Goal: Navigation & Orientation: Find specific page/section

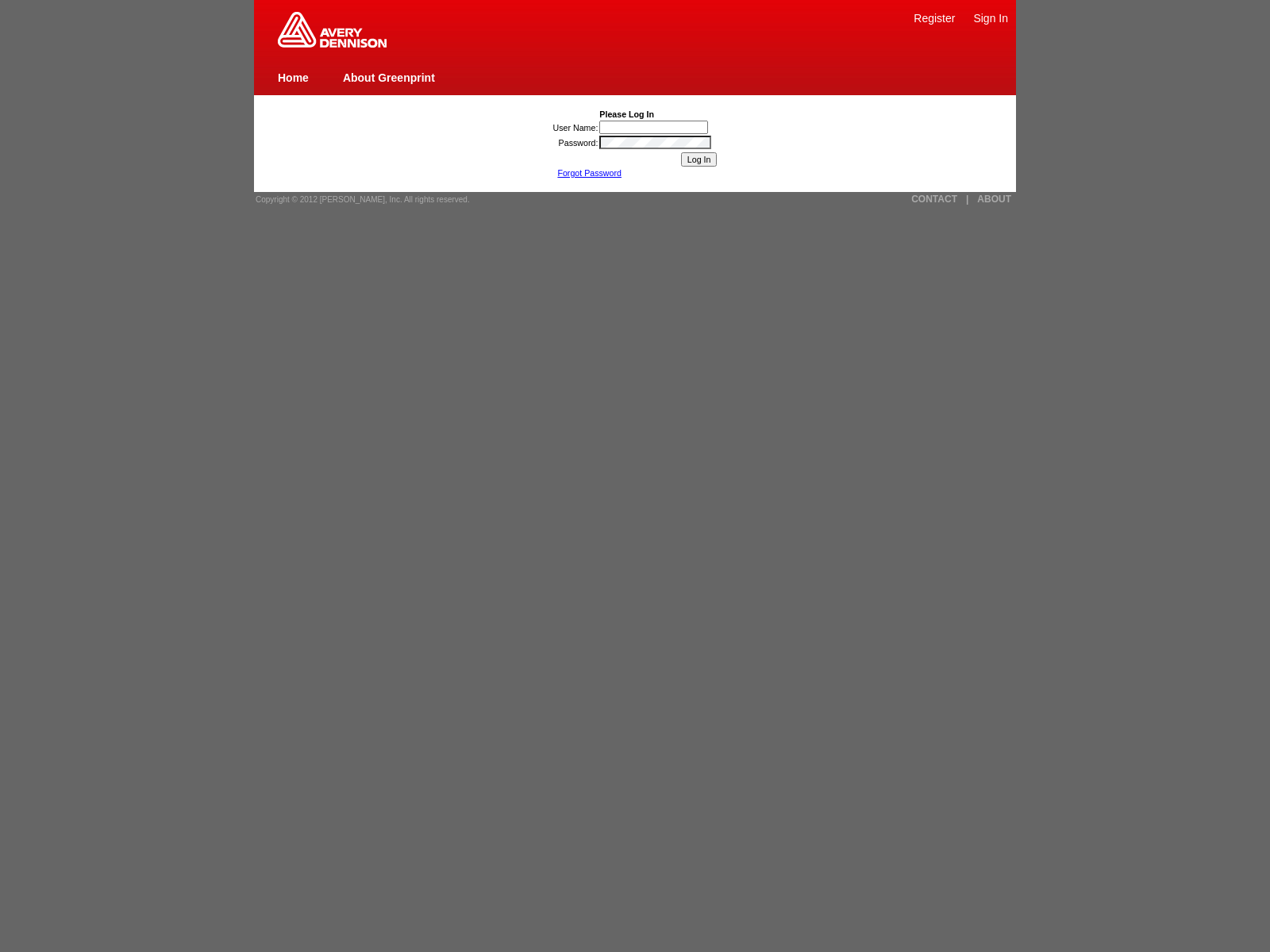
click at [994, 199] on link "ABOUT" at bounding box center [994, 199] width 34 height 11
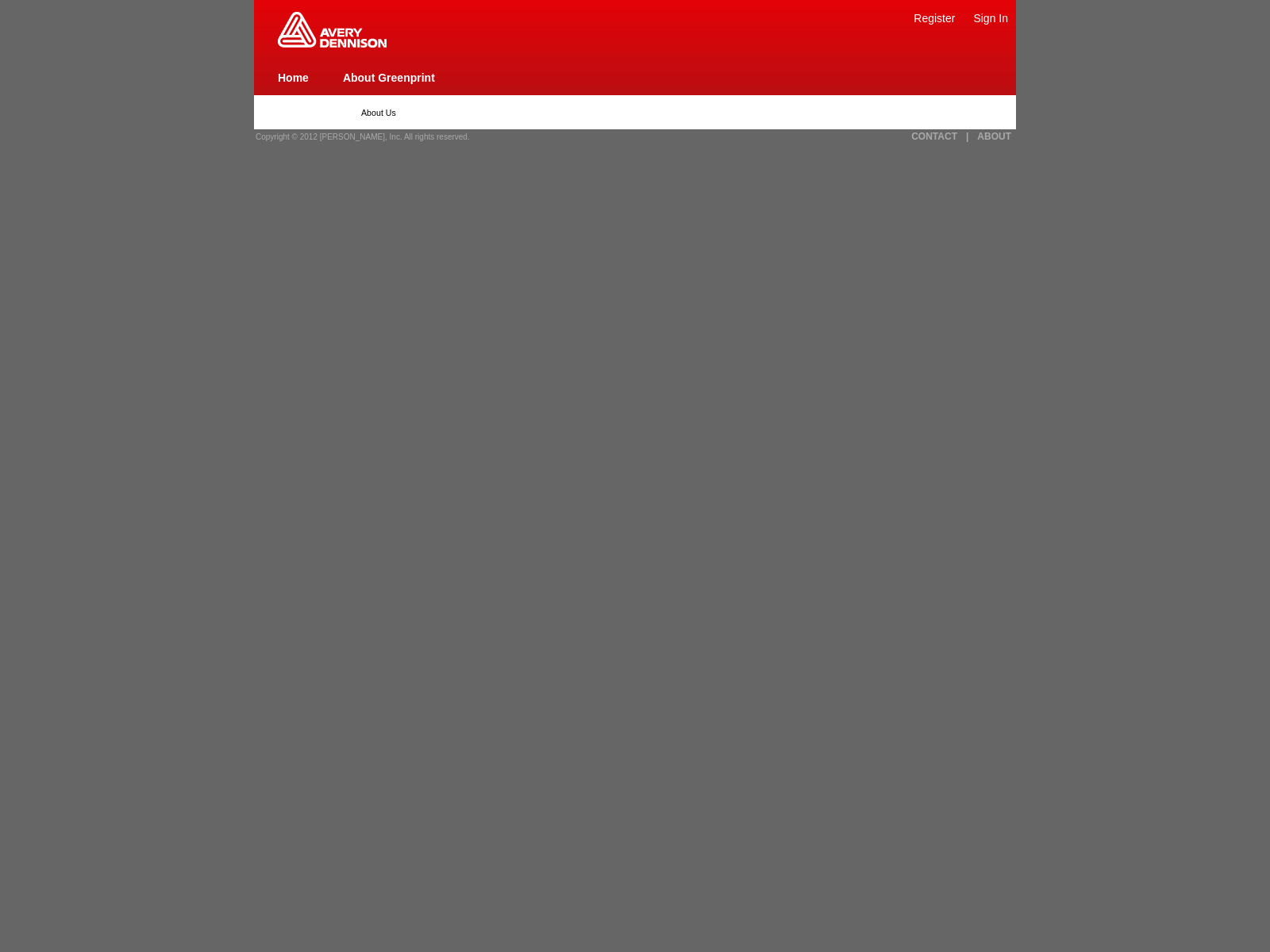
click at [332, 44] on img at bounding box center [332, 29] width 109 height 36
